Goal: Find specific page/section: Find specific page/section

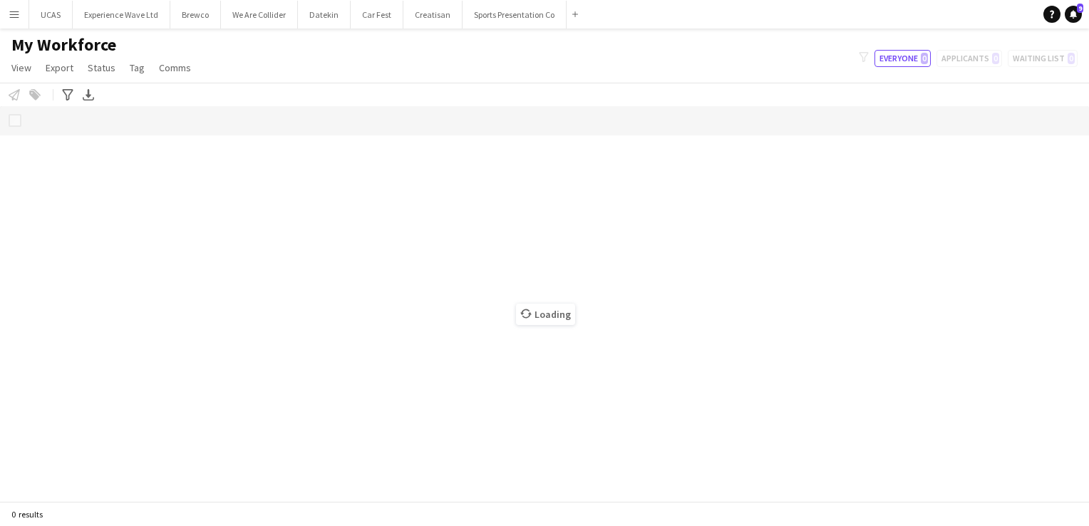
click at [23, 15] on button "Menu" at bounding box center [14, 14] width 29 height 29
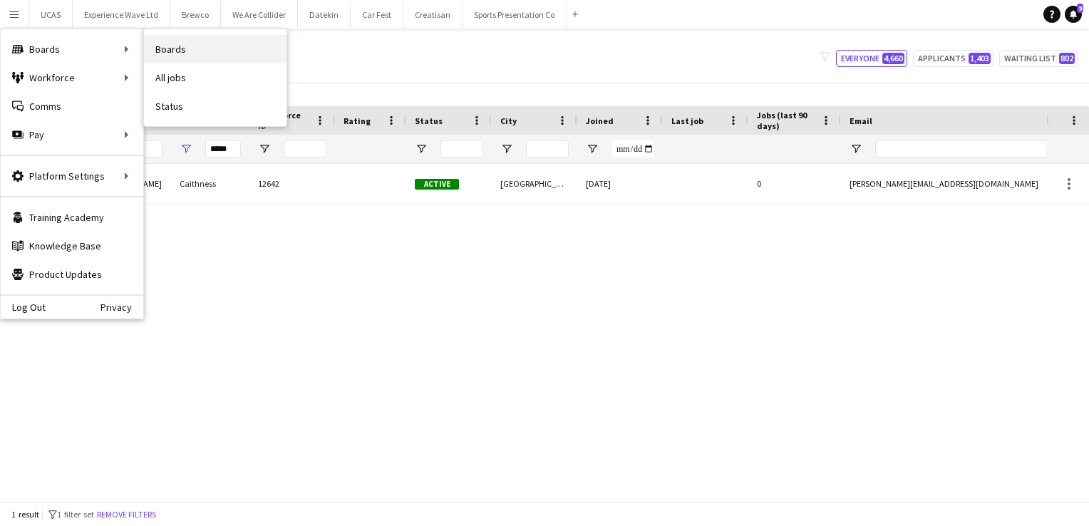
click at [188, 56] on link "Boards" at bounding box center [215, 49] width 143 height 29
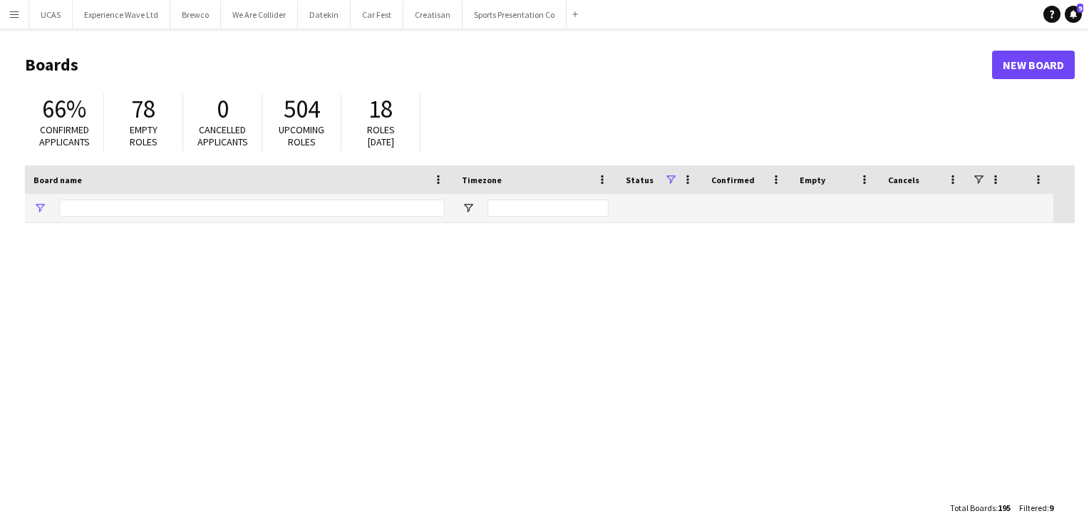
type input "**"
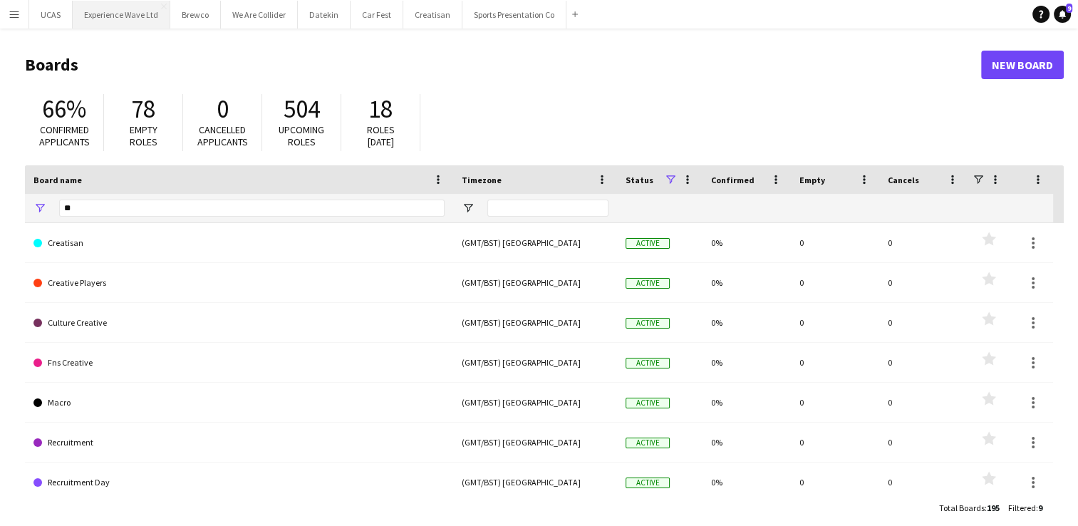
click at [118, 16] on button "Experience Wave Ltd Close" at bounding box center [122, 15] width 98 height 28
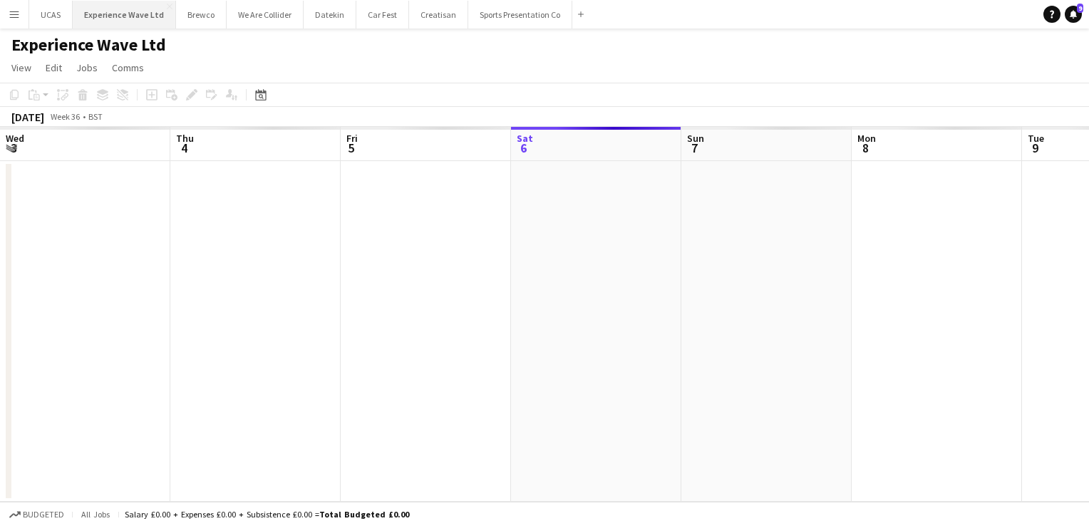
scroll to position [0, 341]
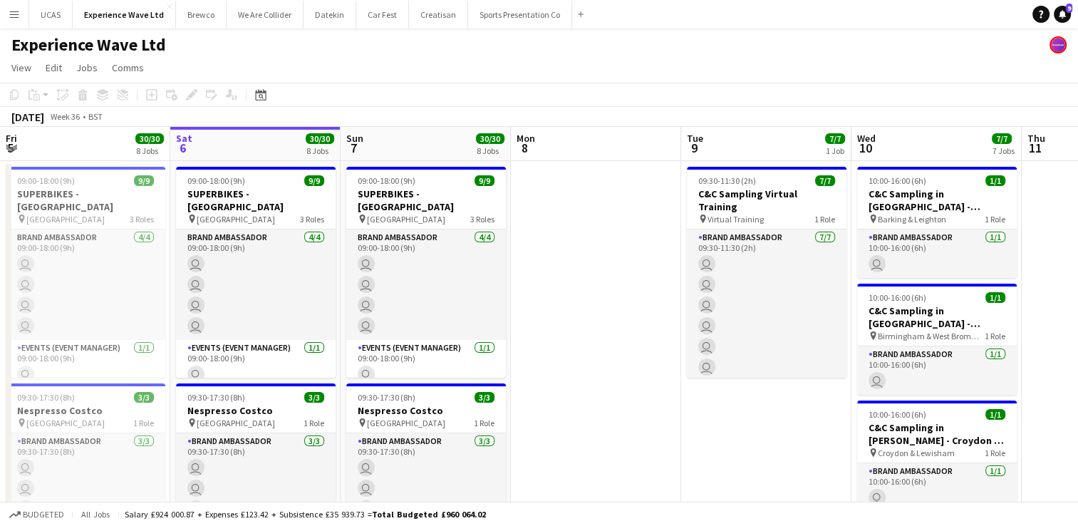
click at [16, 16] on app-icon "Menu" at bounding box center [14, 14] width 11 height 11
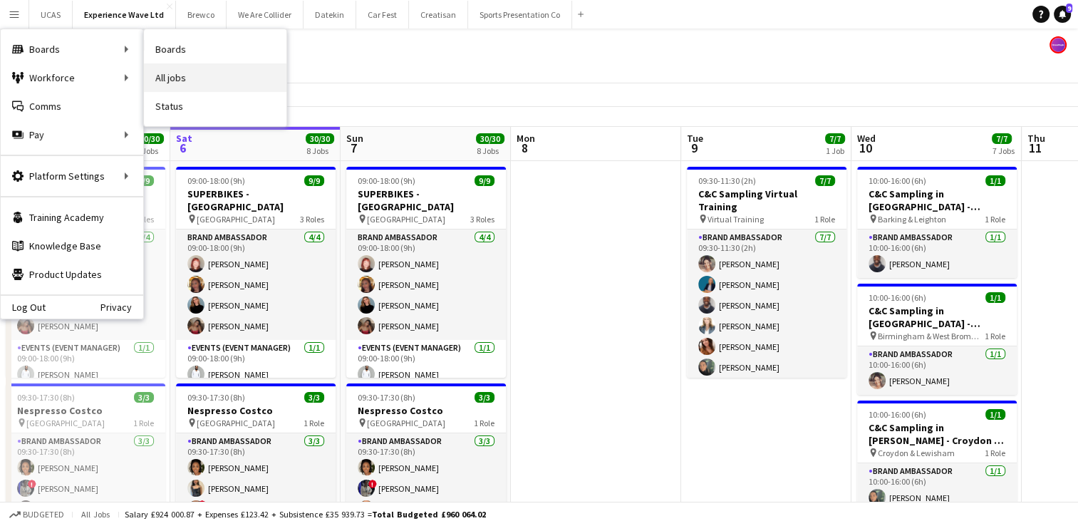
click at [182, 68] on link "All jobs" at bounding box center [215, 77] width 143 height 29
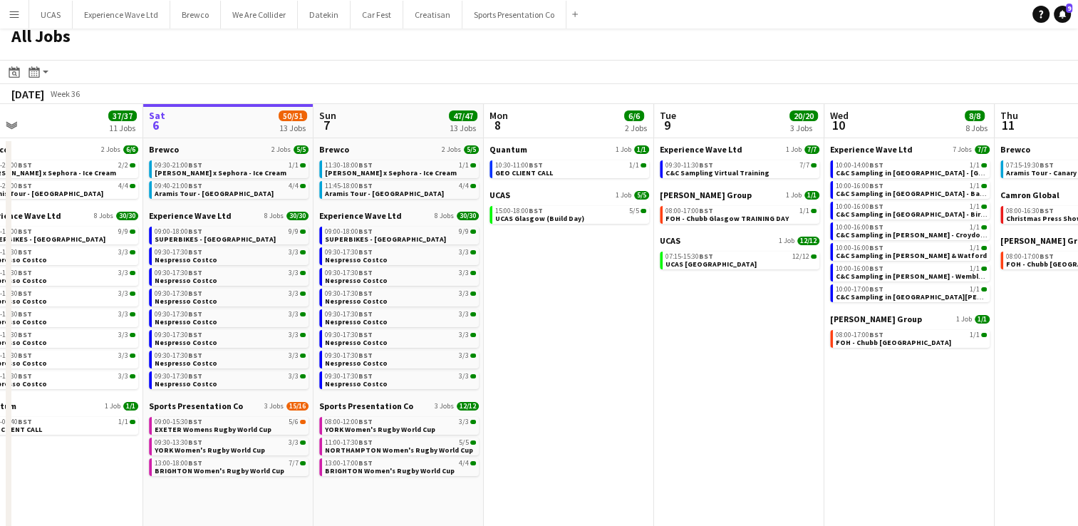
scroll to position [9, 0]
